Goal: Information Seeking & Learning: Learn about a topic

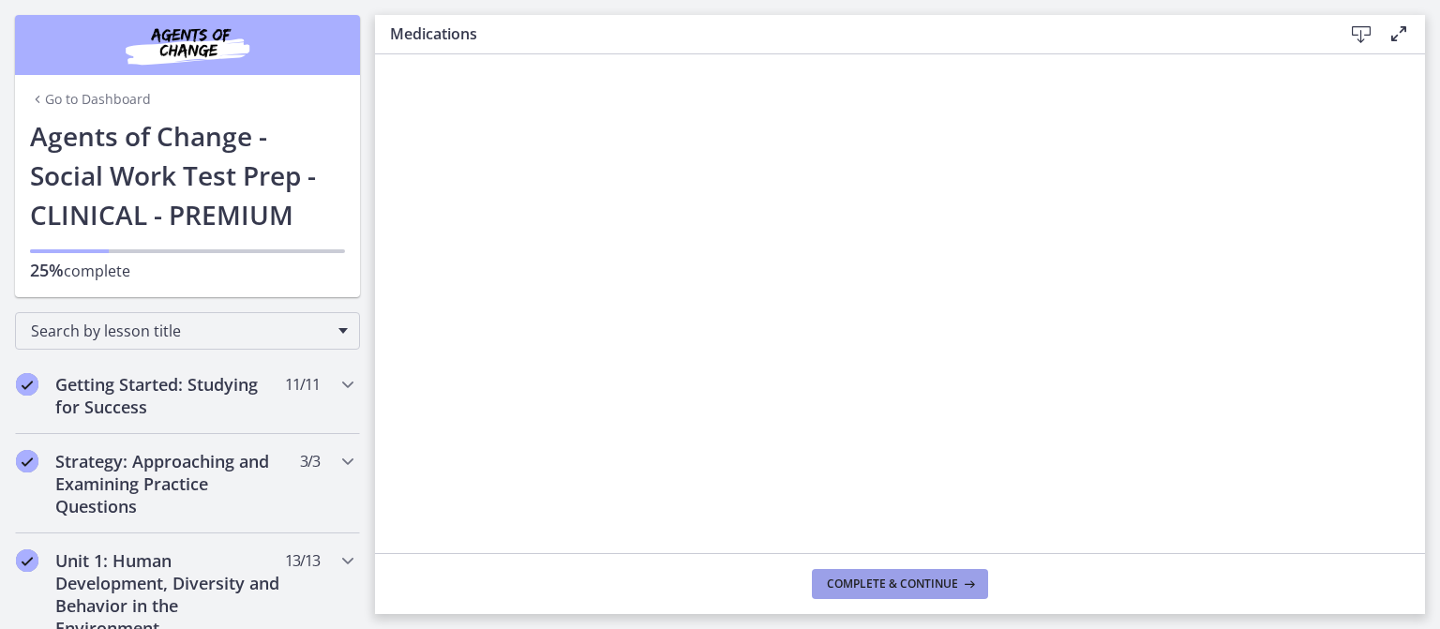
click at [958, 577] on span "Complete & continue" at bounding box center [892, 584] width 131 height 15
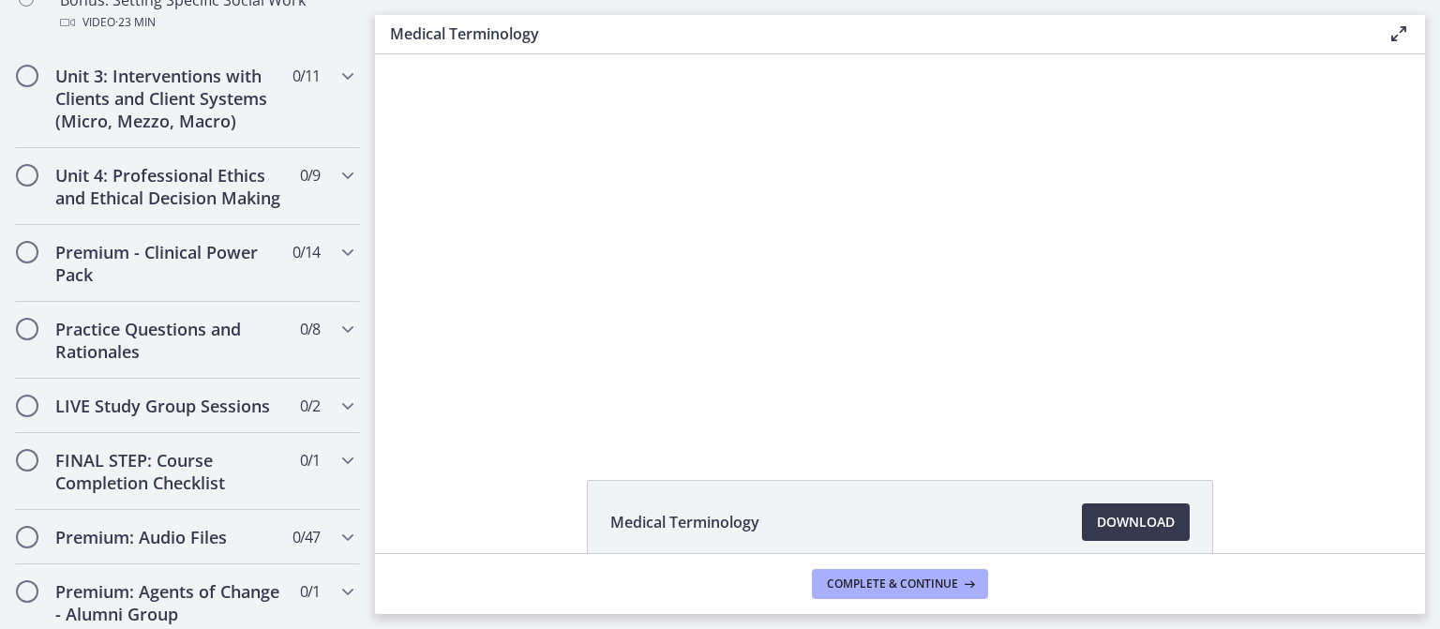
scroll to position [1877, 0]
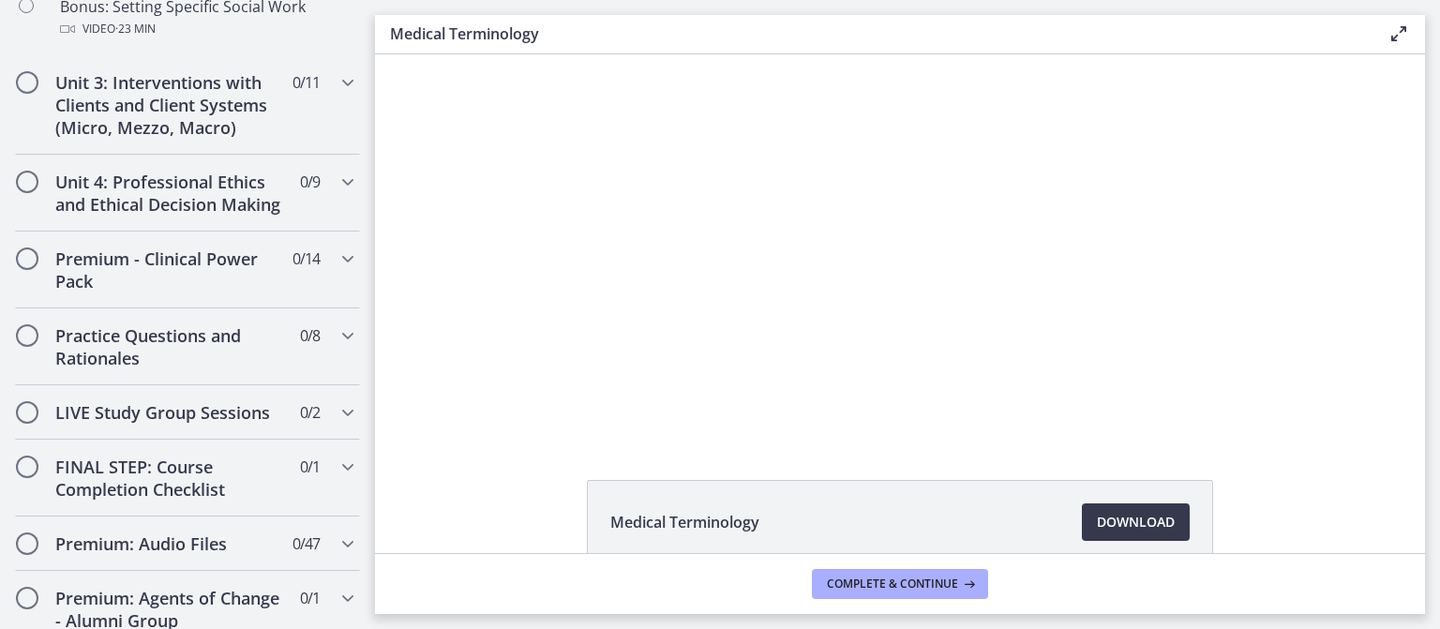
click at [1437, 504] on main "Medical Terminology Enable fullscreen Medical Terminology Download Opens in a n…" at bounding box center [907, 314] width 1065 height 629
click at [753, 502] on div "Medical Terminology Download Opens in a new window" at bounding box center [900, 303] width 1050 height 499
click at [711, 468] on div "Medical Terminology Download Opens in a new window" at bounding box center [900, 303] width 1050 height 499
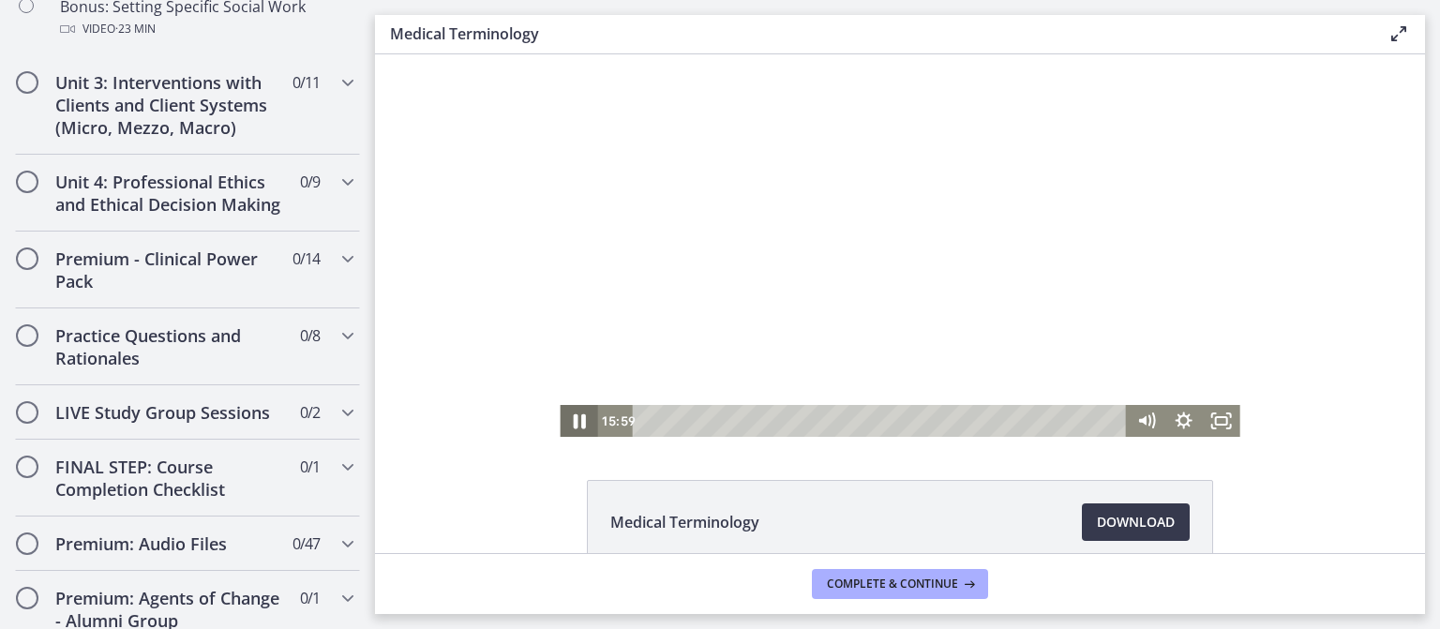
click at [573, 419] on icon "Pause" at bounding box center [579, 422] width 12 height 15
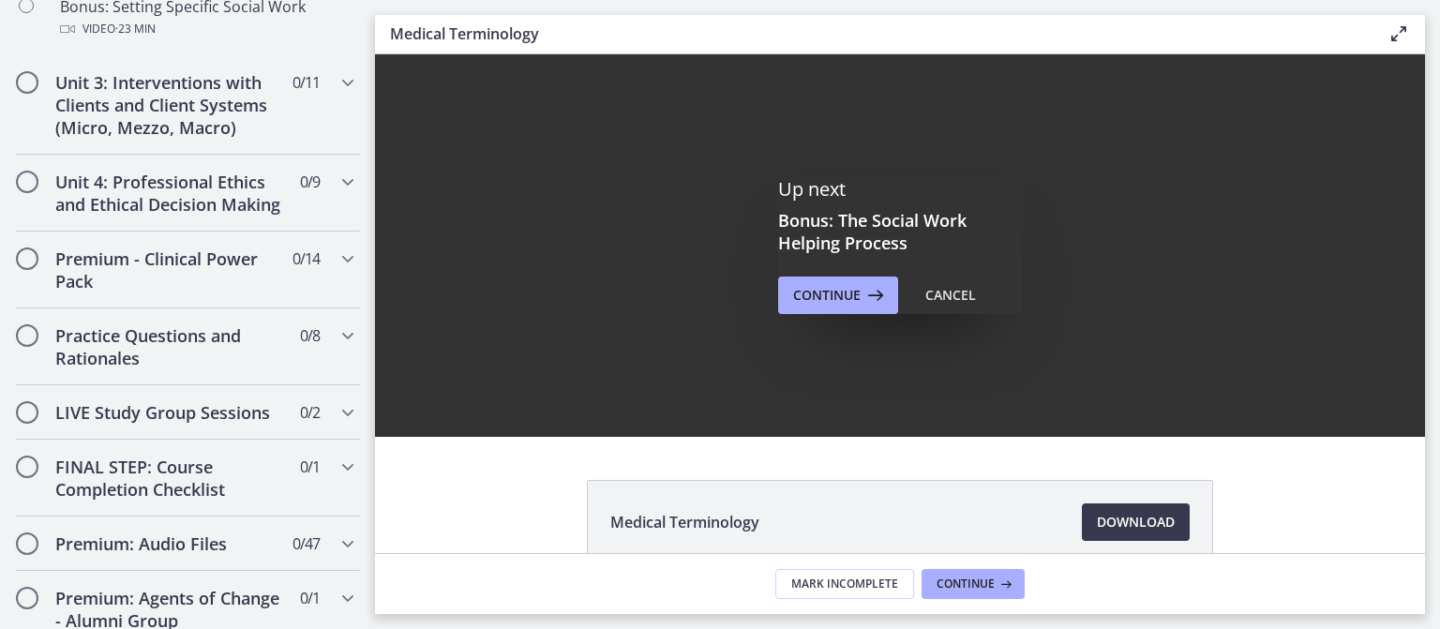
scroll to position [0, 0]
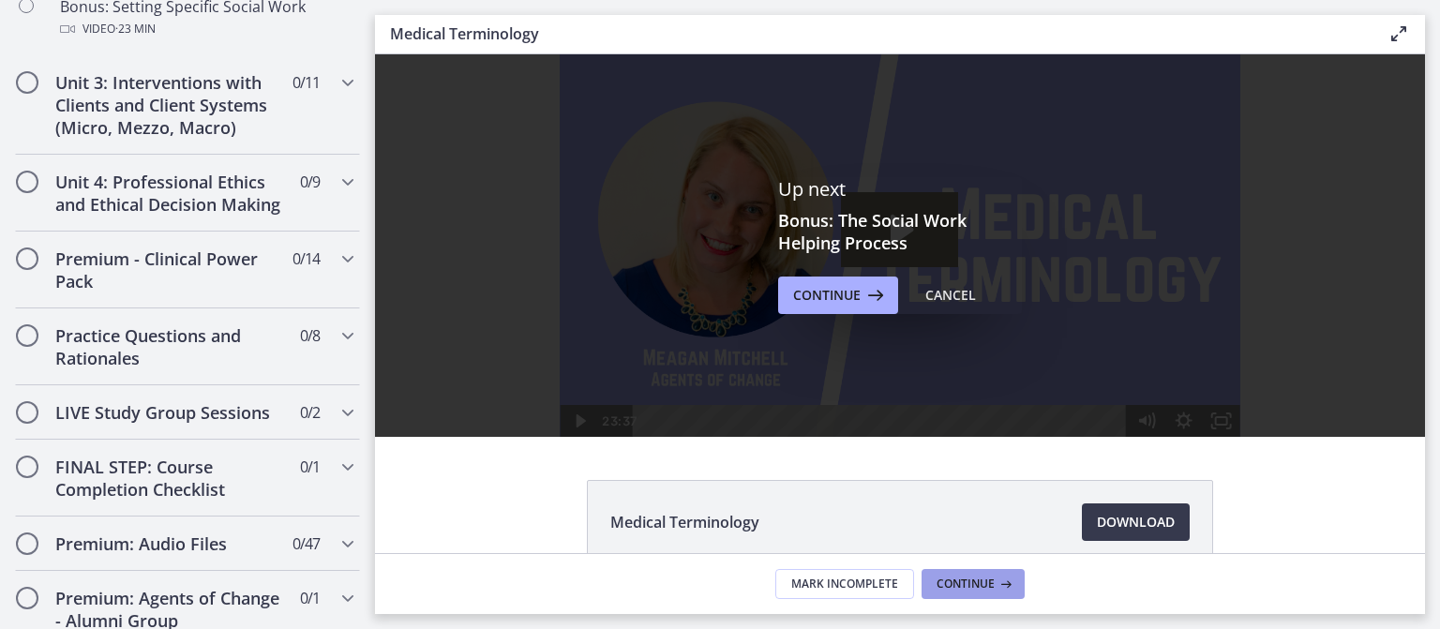
click at [995, 577] on span "Continue" at bounding box center [966, 584] width 58 height 15
